Goal: Transaction & Acquisition: Purchase product/service

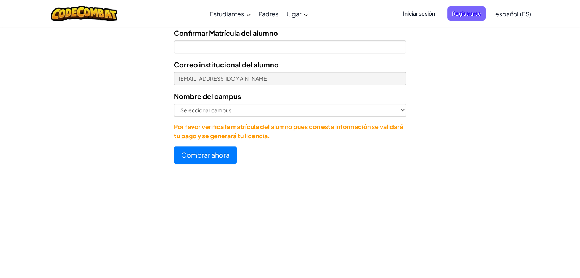
scroll to position [419, 0]
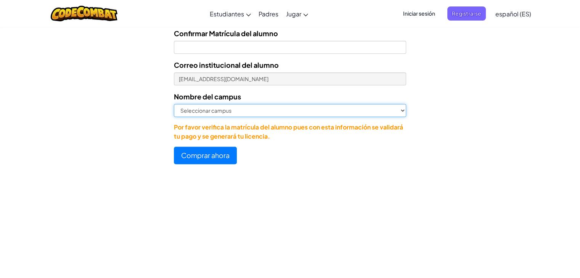
click at [242, 113] on select "Seleccionar campus [GEOGRAPHIC_DATA] Central [GEOGRAPHIC_DATA] [GEOGRAPHIC_DATA…" at bounding box center [290, 110] width 232 height 13
select select "Cumbres"
click at [174, 104] on select "Seleccionar campus [GEOGRAPHIC_DATA] Central [GEOGRAPHIC_DATA] [GEOGRAPHIC_DATA…" at bounding box center [290, 110] width 232 height 13
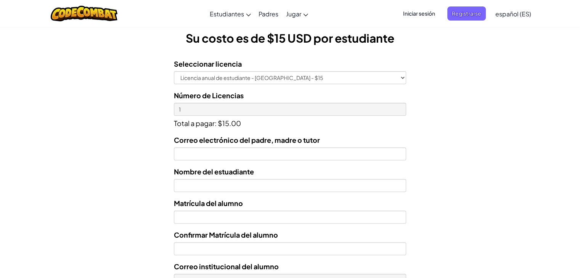
scroll to position [217, 0]
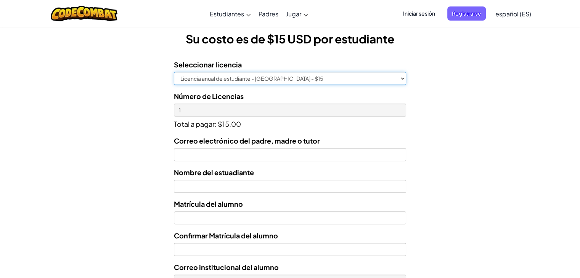
click at [209, 83] on select "Licencia anual de estudiante - [GEOGRAPHIC_DATA] - $15" at bounding box center [290, 78] width 232 height 13
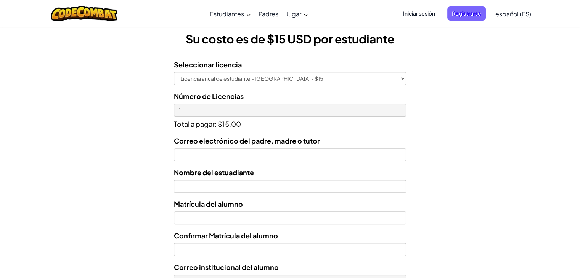
click at [162, 100] on form "Seleccionar licencia Licencia anual de estudiante - [GEOGRAPHIC_DATA] - $15 Núm…" at bounding box center [203, 209] width 406 height 313
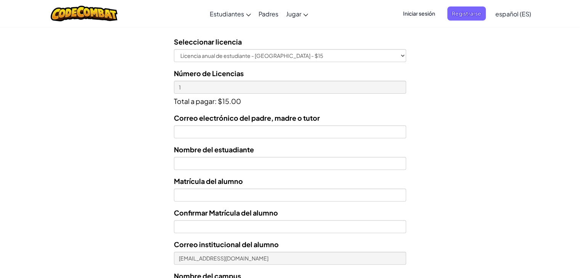
scroll to position [244, 0]
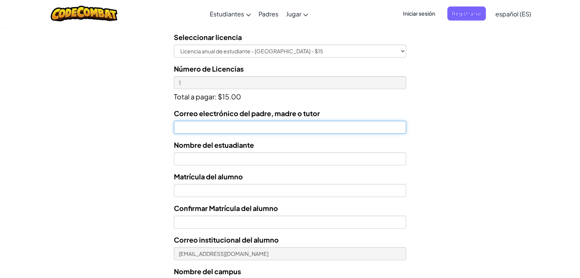
click at [214, 130] on input "Correo electrónico del padre, madre o tutor" at bounding box center [290, 127] width 232 height 13
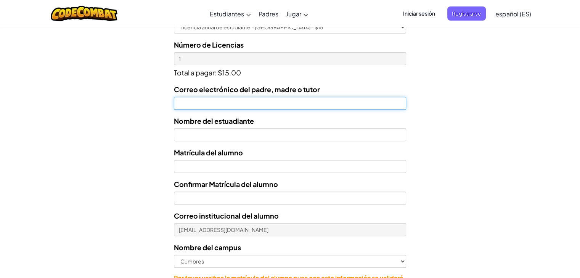
scroll to position [268, 0]
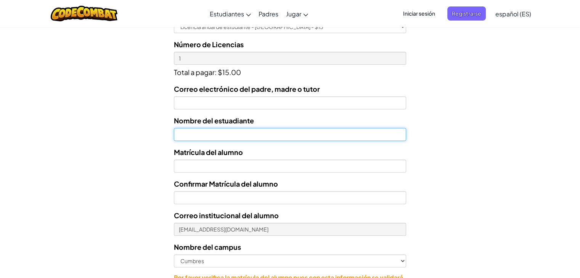
click at [214, 130] on input "text" at bounding box center [290, 134] width 232 height 13
type input "[PERSON_NAME] [PERSON_NAME]"
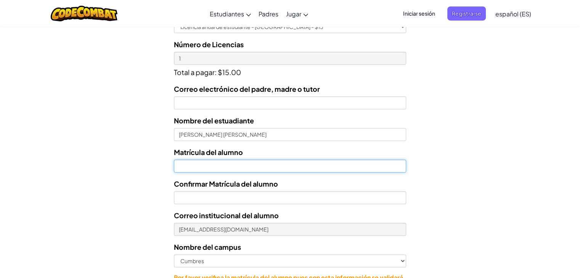
click at [188, 163] on input "Nombre del estuadiante" at bounding box center [290, 166] width 232 height 13
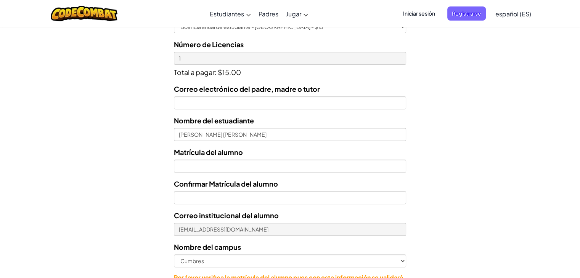
click at [220, 236] on div "Correo electrónico del padre, madre o tutor Nombre del estuadiante [PERSON_NAME…" at bounding box center [290, 187] width 232 height 208
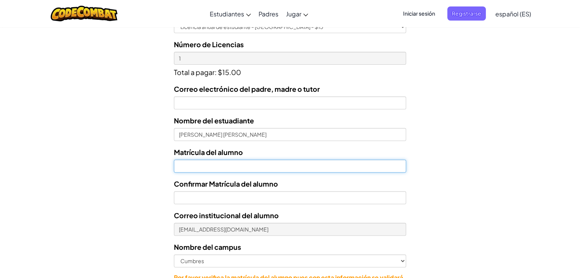
click at [186, 169] on input "Nombre del estuadiante" at bounding box center [290, 166] width 232 height 13
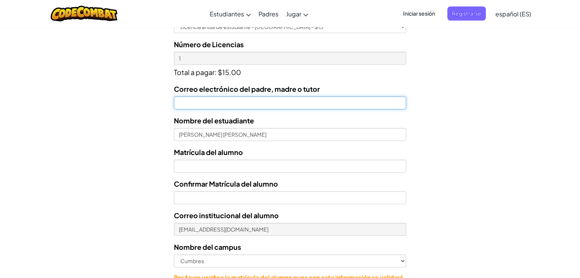
click at [216, 101] on input "Correo electrónico del padre, madre o tutor" at bounding box center [290, 102] width 232 height 13
paste input "[PERSON_NAME][EMAIL_ADDRESS]"
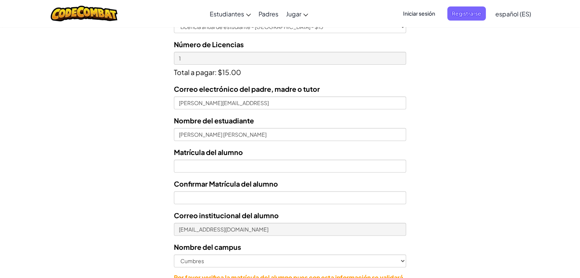
click at [118, 111] on form "Seleccionar licencia Licencia anual de estudiante - [GEOGRAPHIC_DATA] - $15 Núm…" at bounding box center [203, 158] width 406 height 313
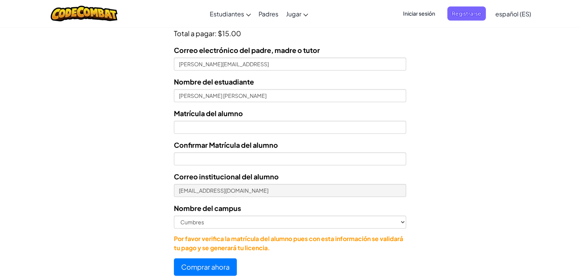
scroll to position [308, 0]
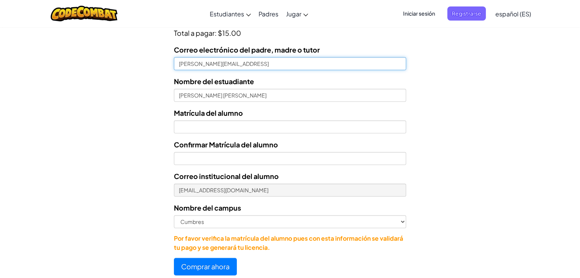
click at [180, 64] on input "[PERSON_NAME][EMAIL_ADDRESS]" at bounding box center [290, 63] width 232 height 13
type input "[PERSON_NAME][EMAIL_ADDRESS]"
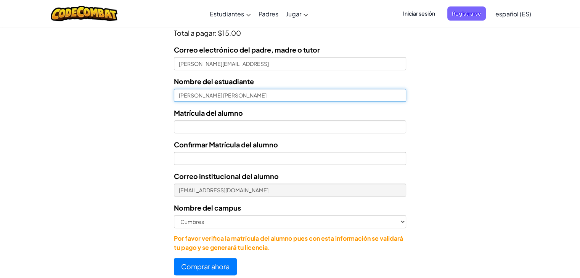
click at [201, 98] on input "[PERSON_NAME] [PERSON_NAME]" at bounding box center [290, 95] width 232 height 13
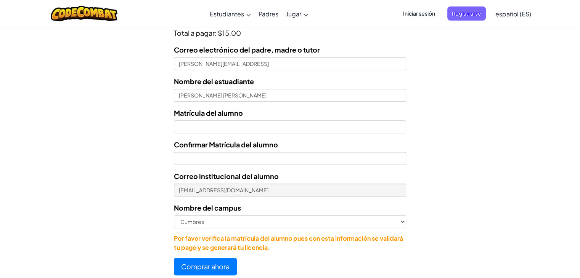
click at [132, 107] on form "Seleccionar licencia Licencia anual de estudiante - Universidad Tecmilenio - $1…" at bounding box center [203, 118] width 406 height 313
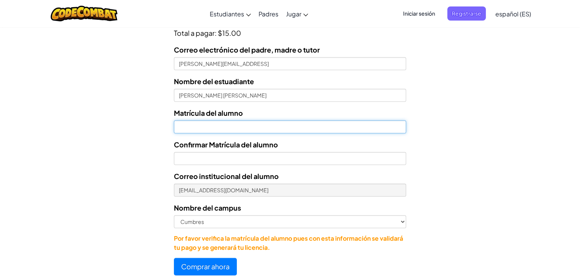
click at [194, 126] on input "Nombre del estuadiante" at bounding box center [290, 126] width 232 height 13
type input "AL07114308"
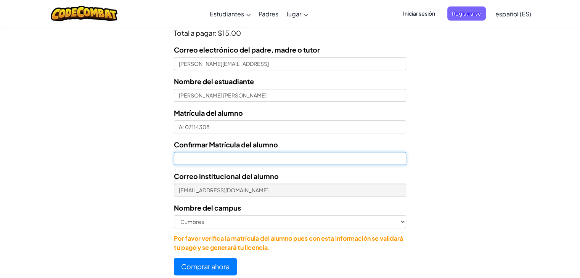
click at [191, 156] on input "Confirmar Matrícula del alumno" at bounding box center [290, 158] width 232 height 13
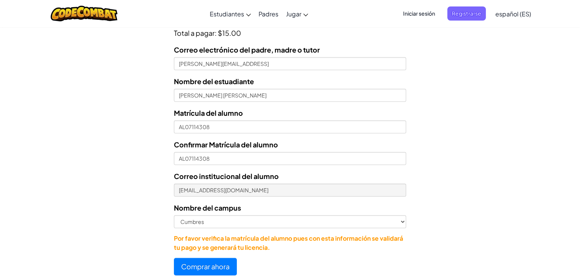
click at [128, 162] on form "Seleccionar licencia Licencia anual de estudiante - [GEOGRAPHIC_DATA] - $15 Núm…" at bounding box center [203, 118] width 406 height 313
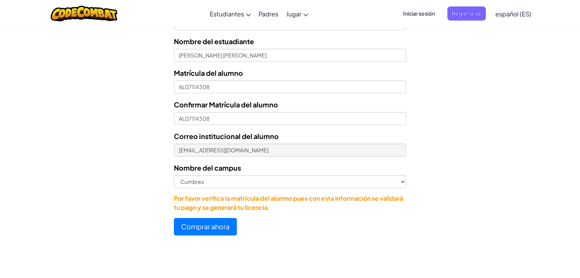
scroll to position [348, 0]
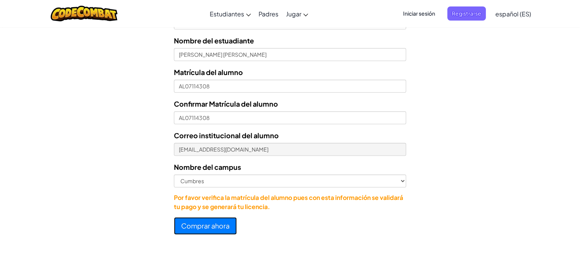
click at [194, 228] on button "Comprar ahora" at bounding box center [205, 226] width 63 height 18
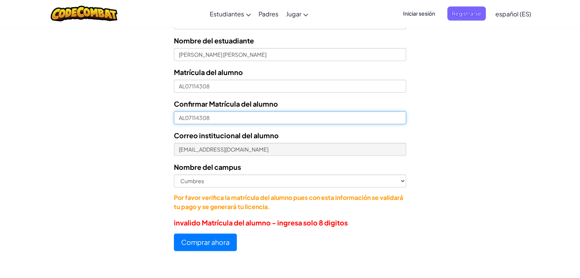
click at [185, 119] on input "AL07114308" at bounding box center [290, 117] width 232 height 13
drag, startPoint x: 189, startPoint y: 118, endPoint x: 200, endPoint y: 115, distance: 11.0
click at [200, 115] on input "AL07114308" at bounding box center [290, 117] width 232 height 13
click at [185, 117] on input "AL07114308" at bounding box center [290, 117] width 232 height 13
type input "07114308"
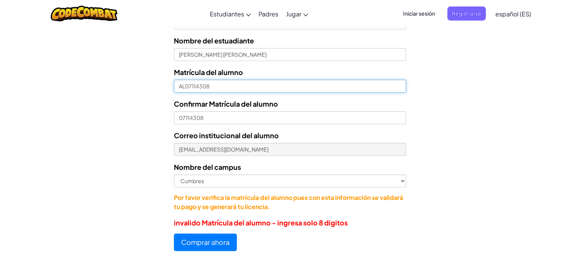
click at [186, 82] on input "AL07114308" at bounding box center [290, 86] width 232 height 13
type input "07114308"
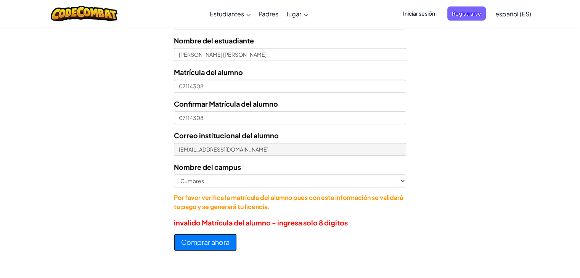
click at [179, 240] on button "Comprar ahora" at bounding box center [205, 243] width 63 height 18
click at [110, 190] on form "Seleccionar licencia Licencia anual de estudiante - [GEOGRAPHIC_DATA] - $15 Núm…" at bounding box center [203, 92] width 406 height 317
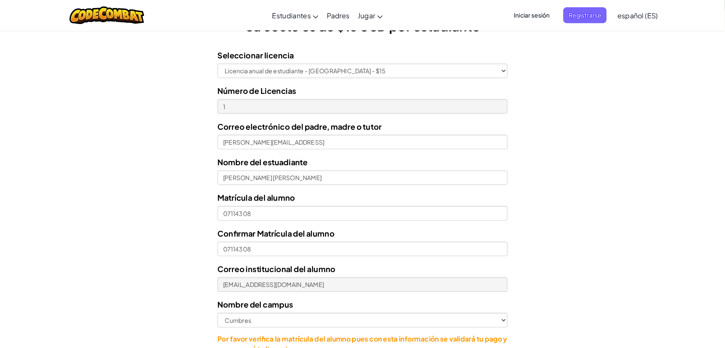
scroll to position [233, 0]
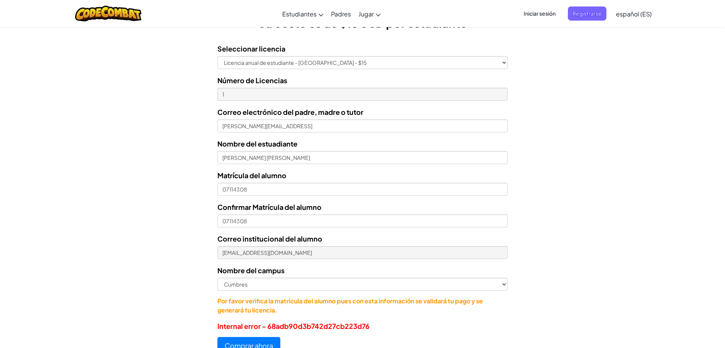
click at [145, 189] on form "Seleccionar licencia Licencia anual de estudiante - [GEOGRAPHIC_DATA] - $15 Núm…" at bounding box center [253, 195] width 507 height 317
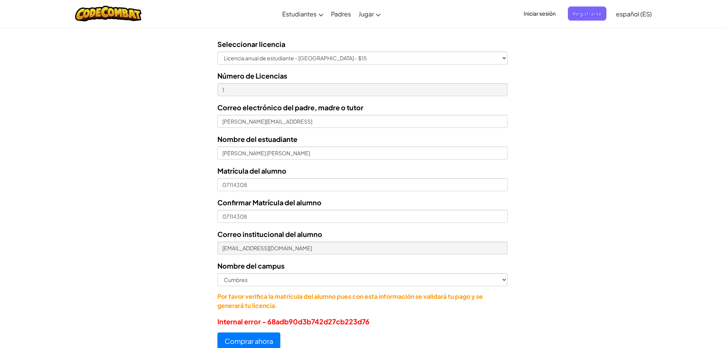
scroll to position [239, 0]
